Goal: Information Seeking & Learning: Learn about a topic

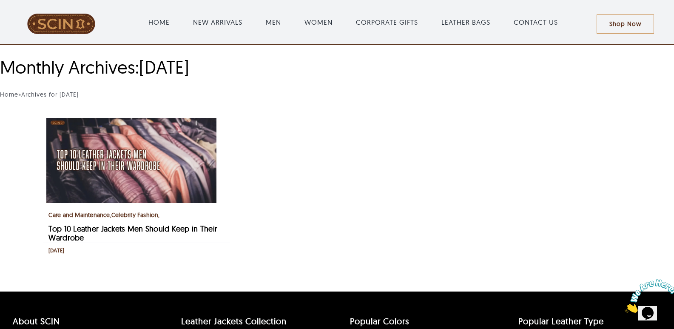
click at [371, 122] on ul "Care and Maintenance , Celebrity Fashion , Recent Posts Top 10 Leather Jackets …" at bounding box center [336, 186] width 601 height 156
